Goal: Information Seeking & Learning: Learn about a topic

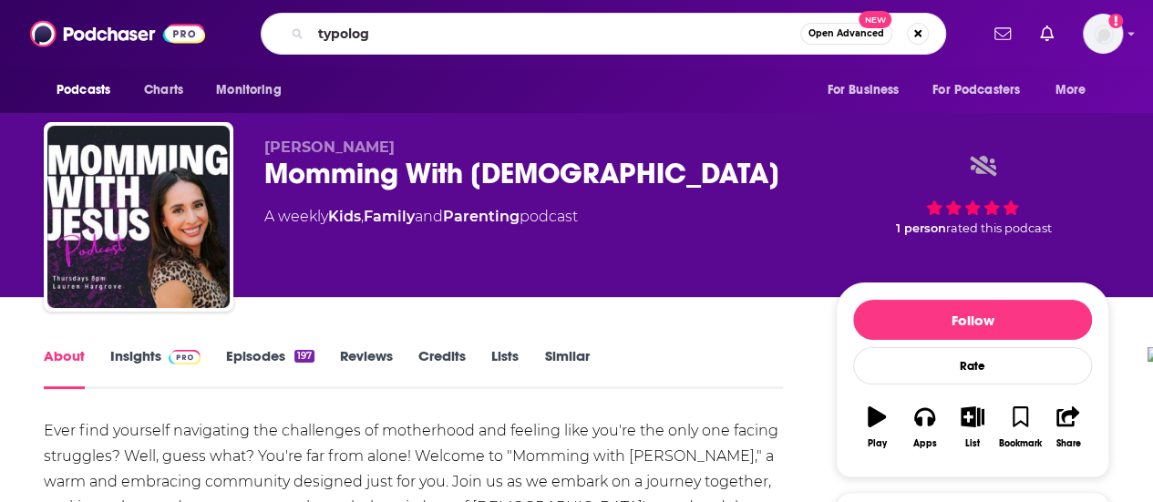
type input "typology"
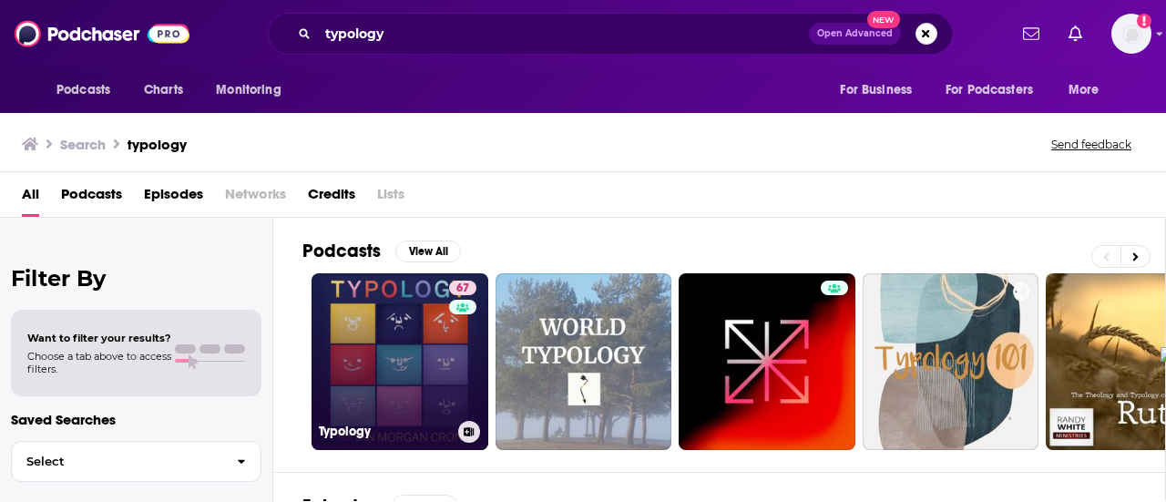
click at [382, 344] on link "67 Typology" at bounding box center [400, 361] width 177 height 177
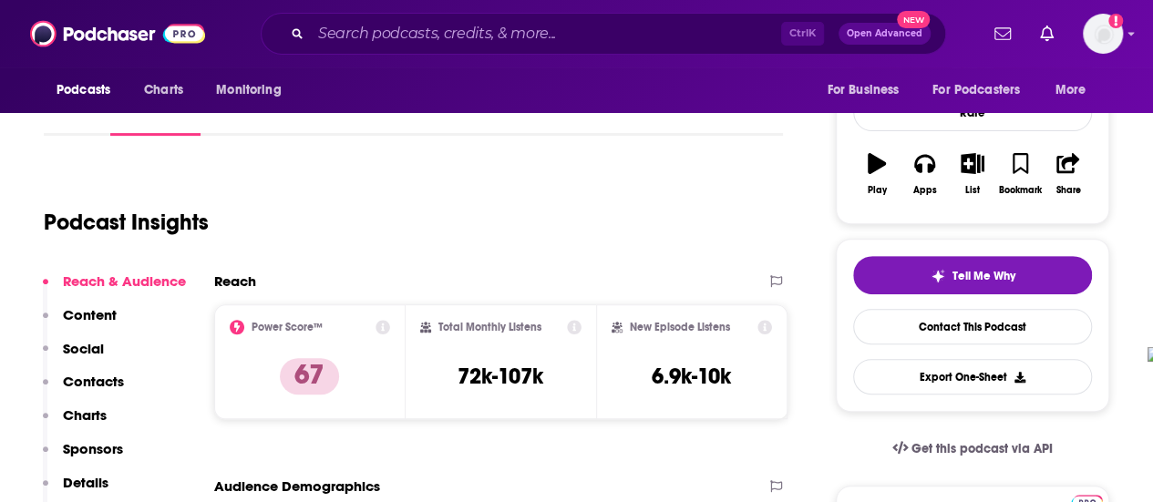
scroll to position [256, 0]
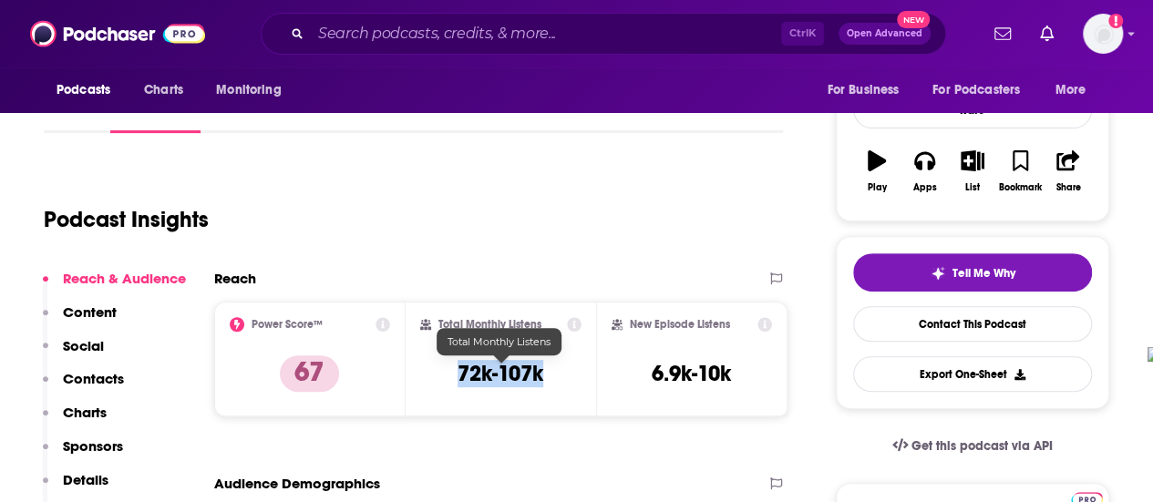
drag, startPoint x: 450, startPoint y: 377, endPoint x: 547, endPoint y: 376, distance: 96.6
click at [547, 376] on div "Total Monthly Listens 72k-107k" at bounding box center [501, 359] width 162 height 84
copy h3 "72k-107k"
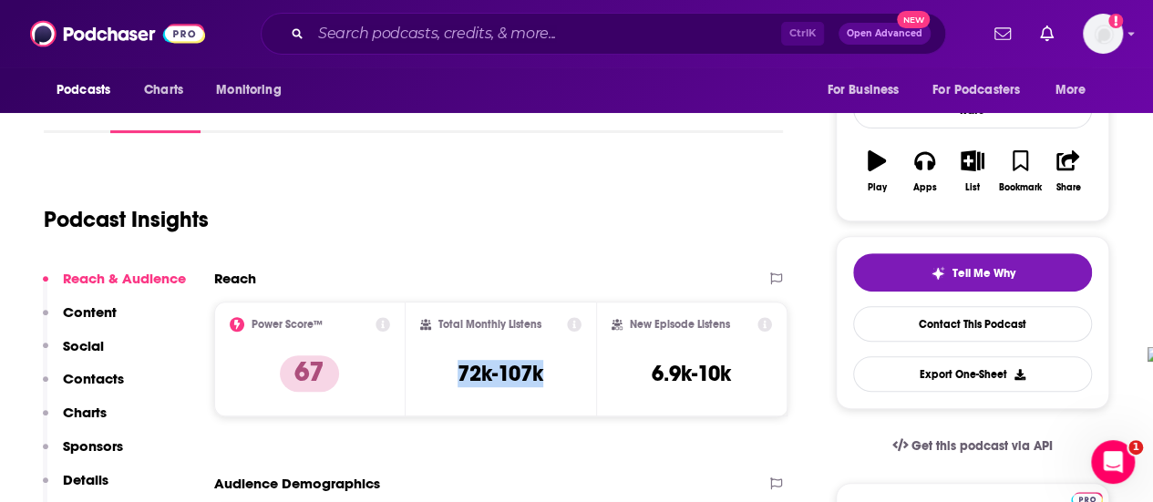
scroll to position [0, 0]
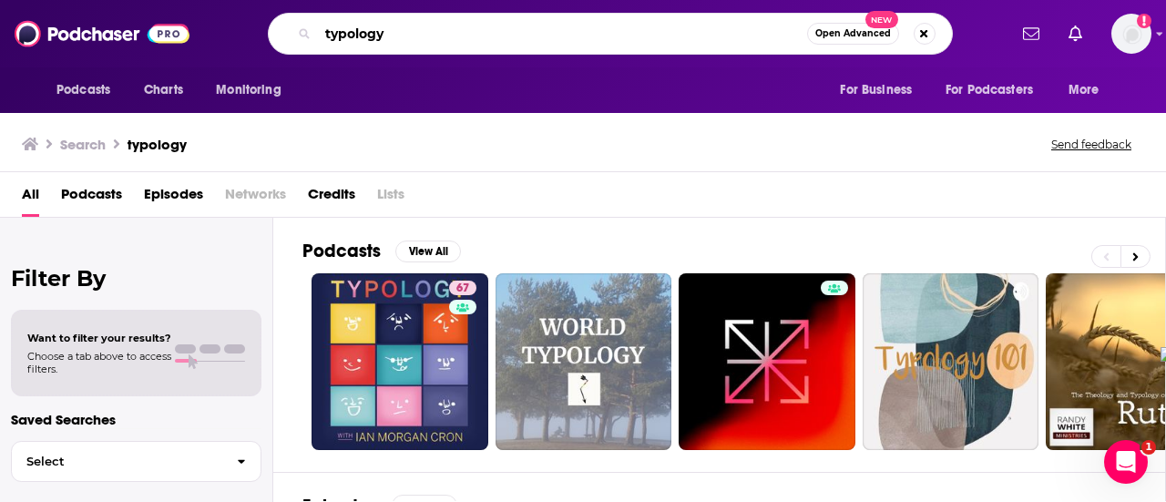
click at [393, 26] on input "typology" at bounding box center [562, 33] width 489 height 29
type input "CBF"
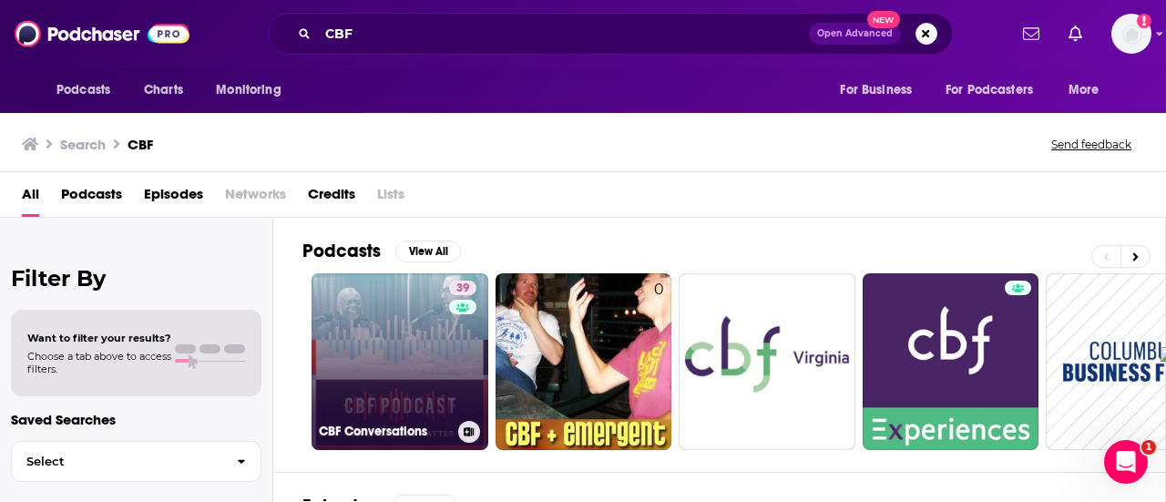
click at [412, 393] on link "39 CBF Conversations" at bounding box center [400, 361] width 177 height 177
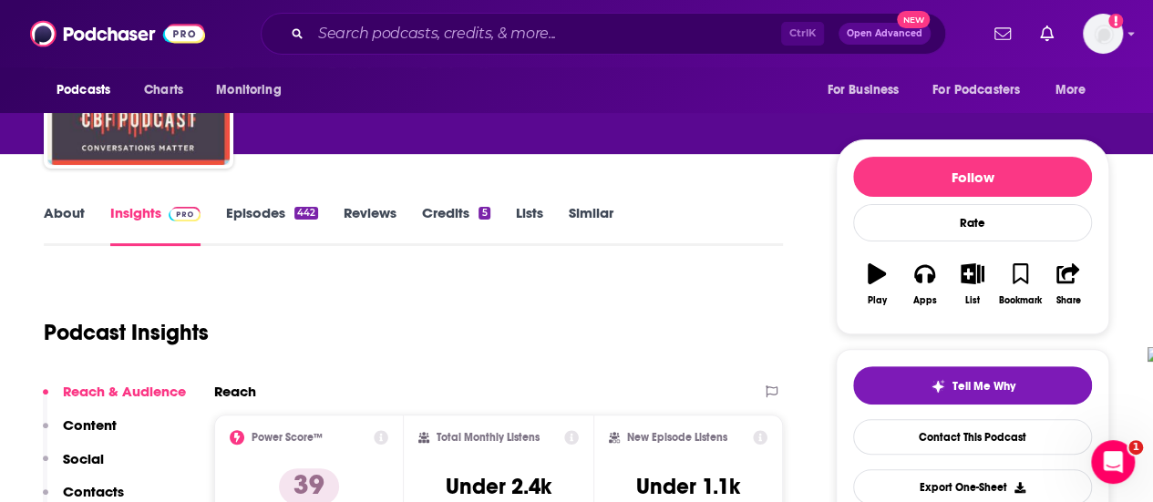
scroll to position [144, 0]
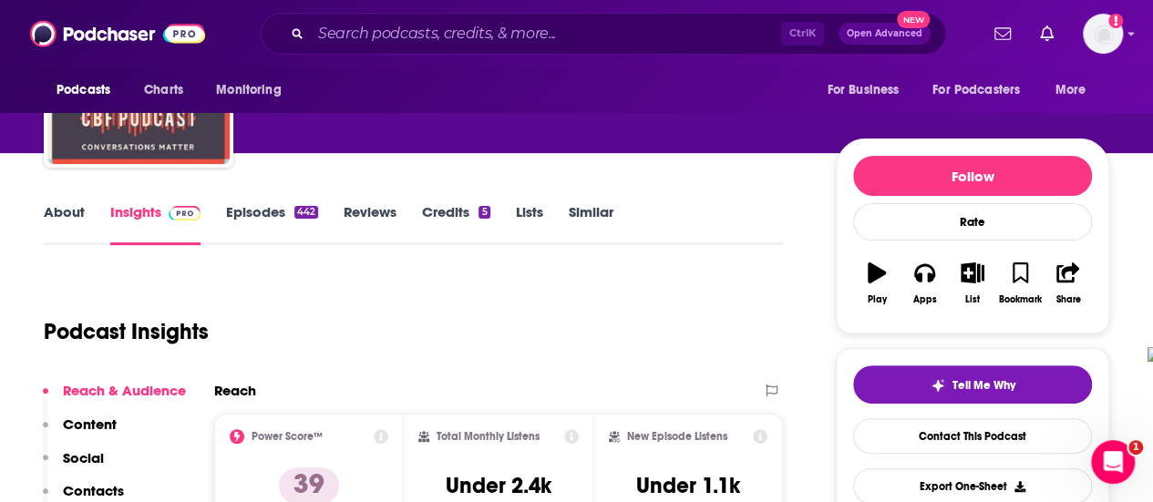
click at [275, 214] on link "Episodes 442" at bounding box center [272, 224] width 92 height 42
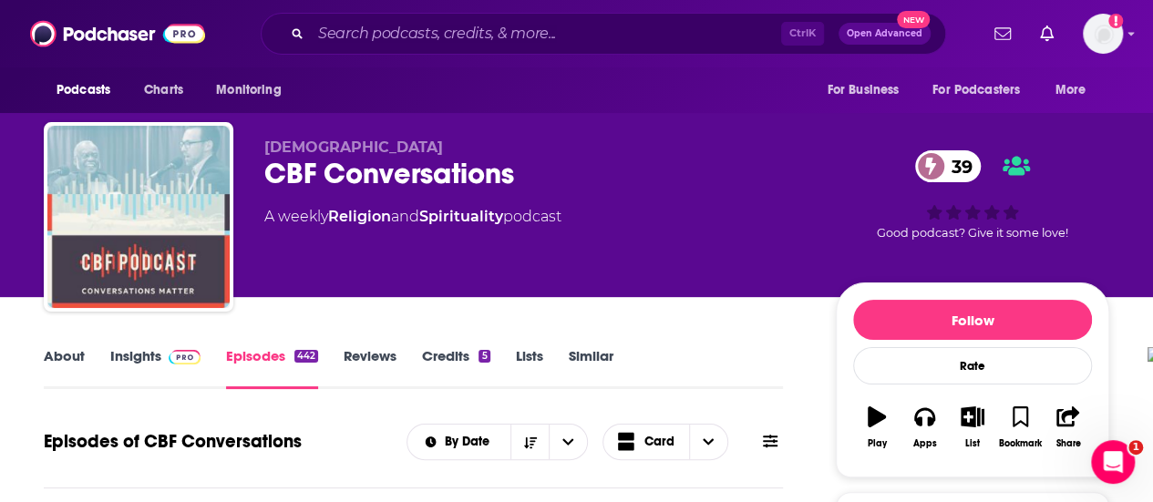
click at [156, 369] on link "Insights" at bounding box center [155, 368] width 90 height 42
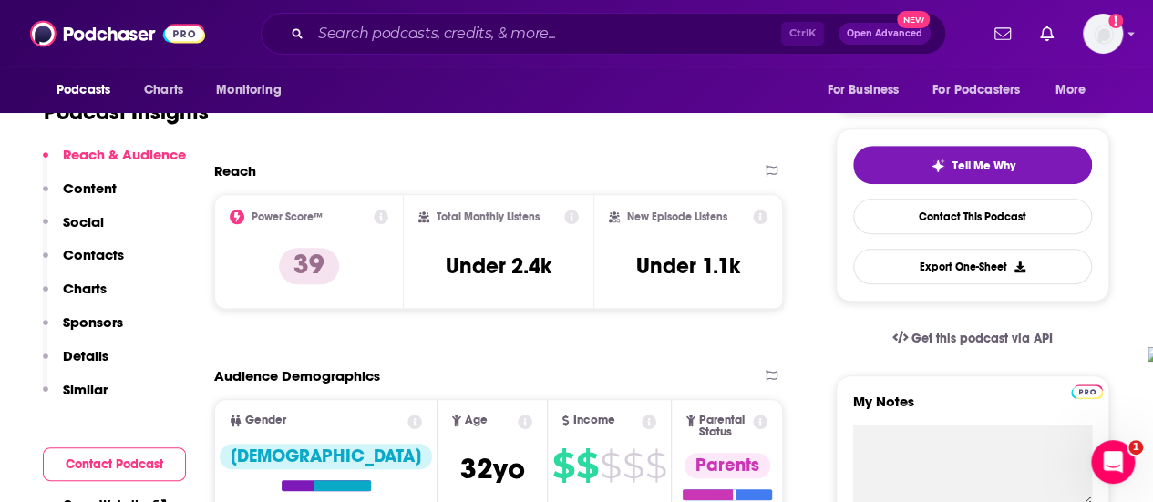
scroll to position [364, 0]
